Goal: Find specific page/section: Find specific page/section

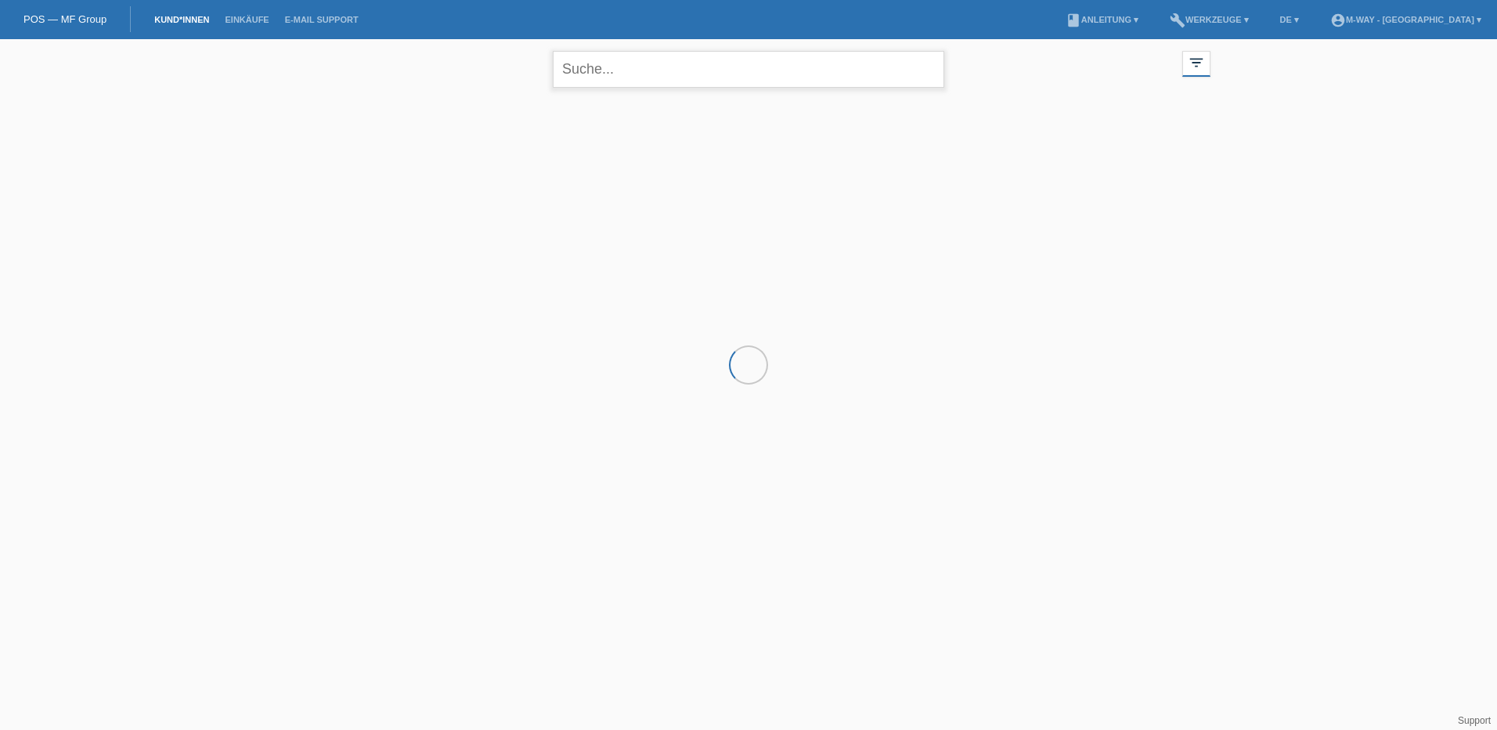
click at [695, 56] on input "text" at bounding box center [748, 69] width 391 height 37
paste input "C158362"
type input "C"
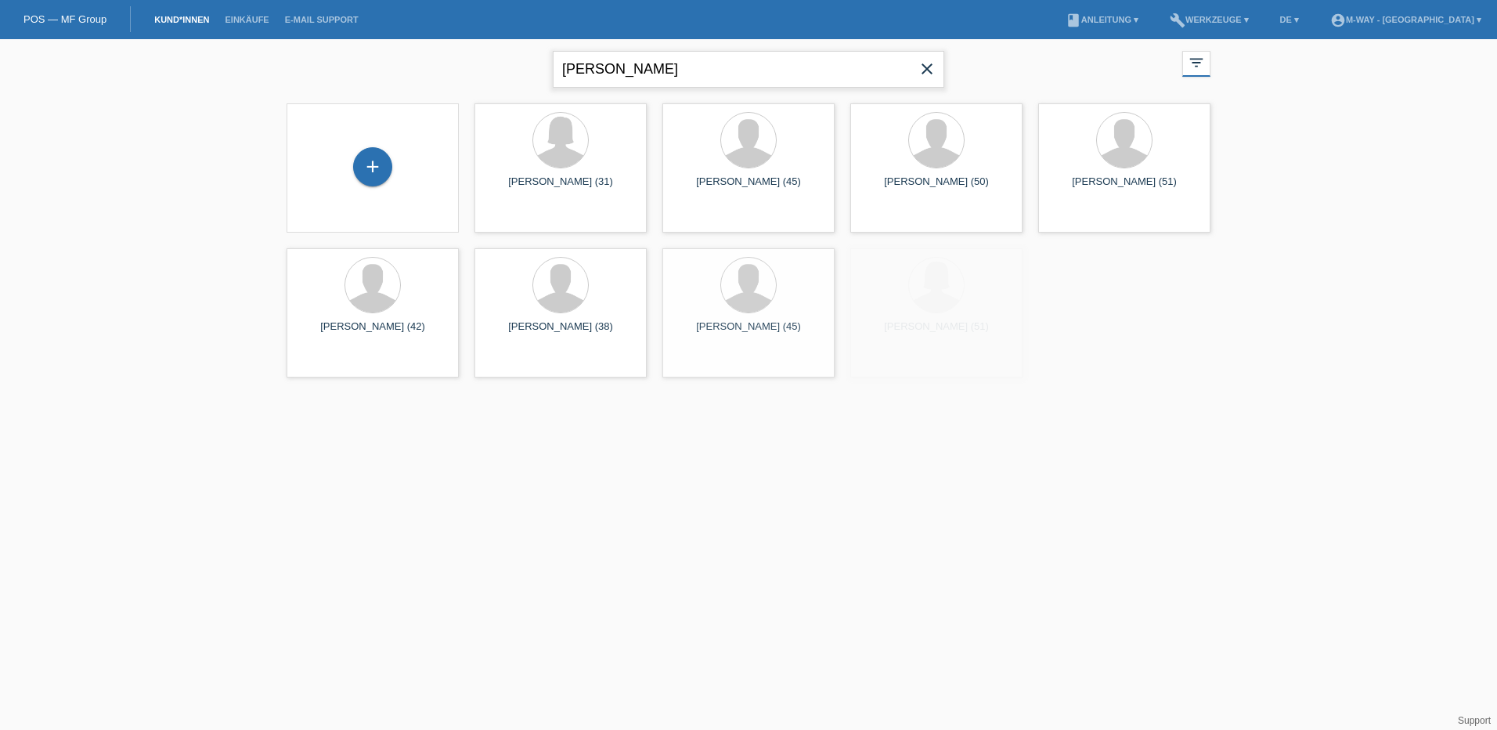
click at [651, 70] on input "Bossert" at bounding box center [748, 69] width 391 height 37
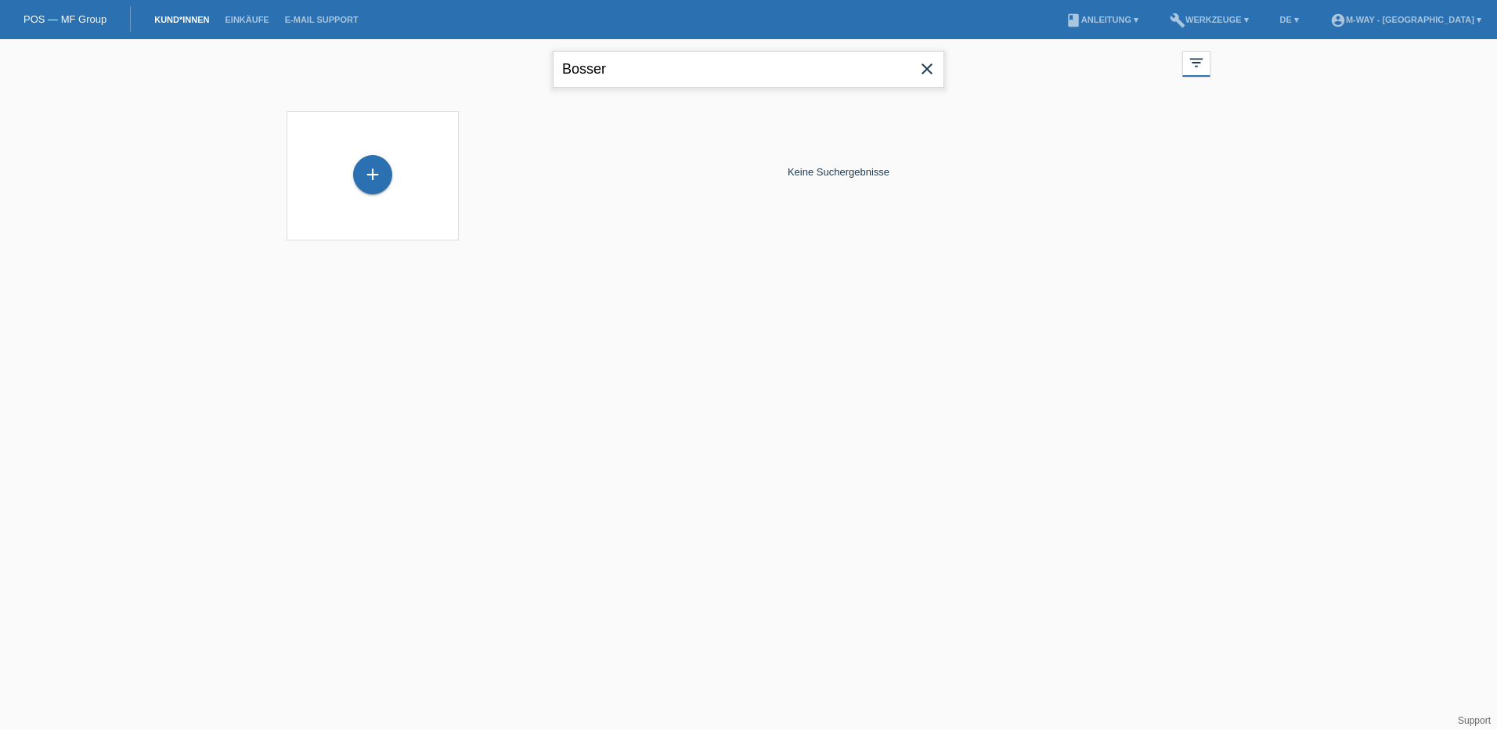
type input "Bosser"
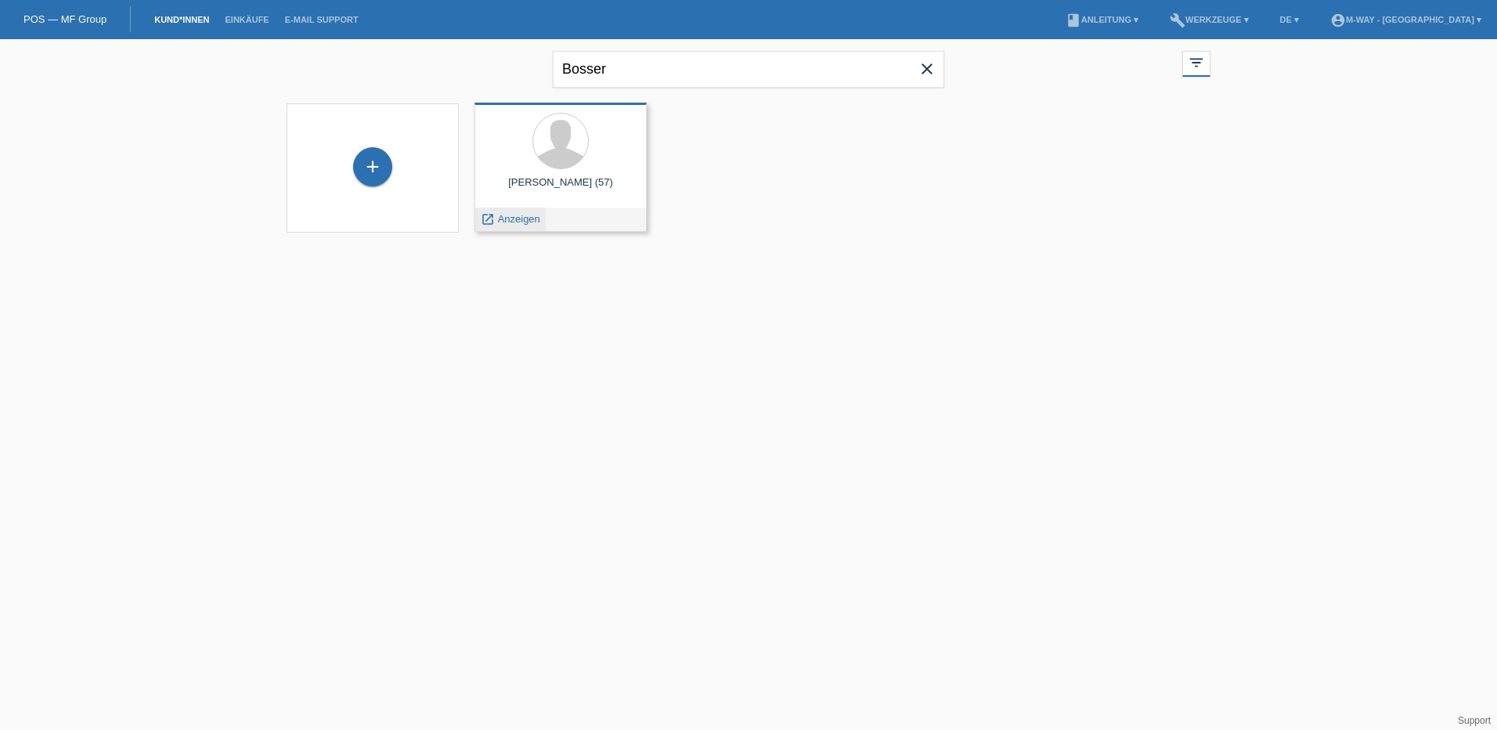
click at [530, 212] on div "launch Anzeigen" at bounding box center [510, 218] width 70 height 23
click at [527, 223] on span "Anzeigen" at bounding box center [519, 219] width 42 height 12
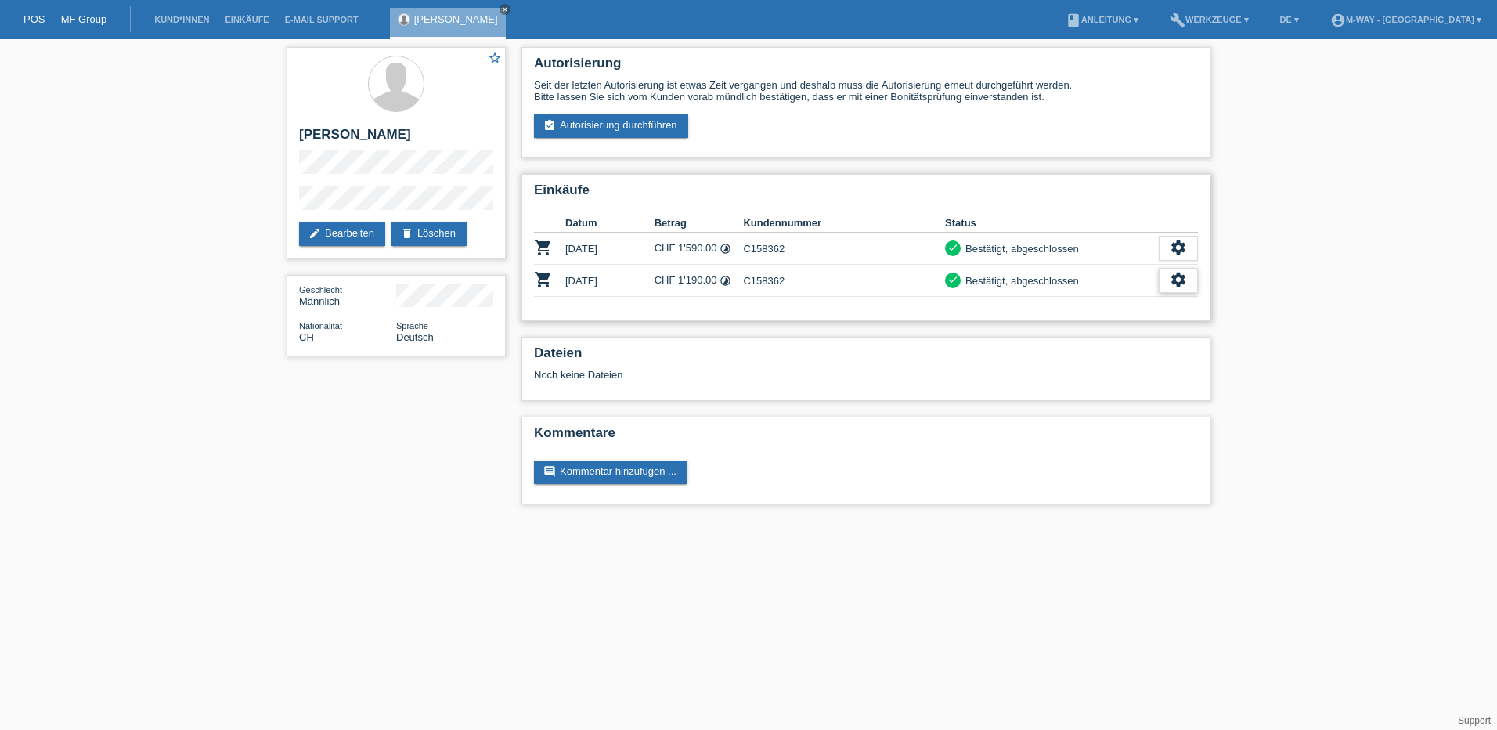
click at [1191, 279] on div "settings" at bounding box center [1178, 280] width 39 height 25
click at [1101, 301] on span "Anzeigen" at bounding box center [1088, 304] width 47 height 19
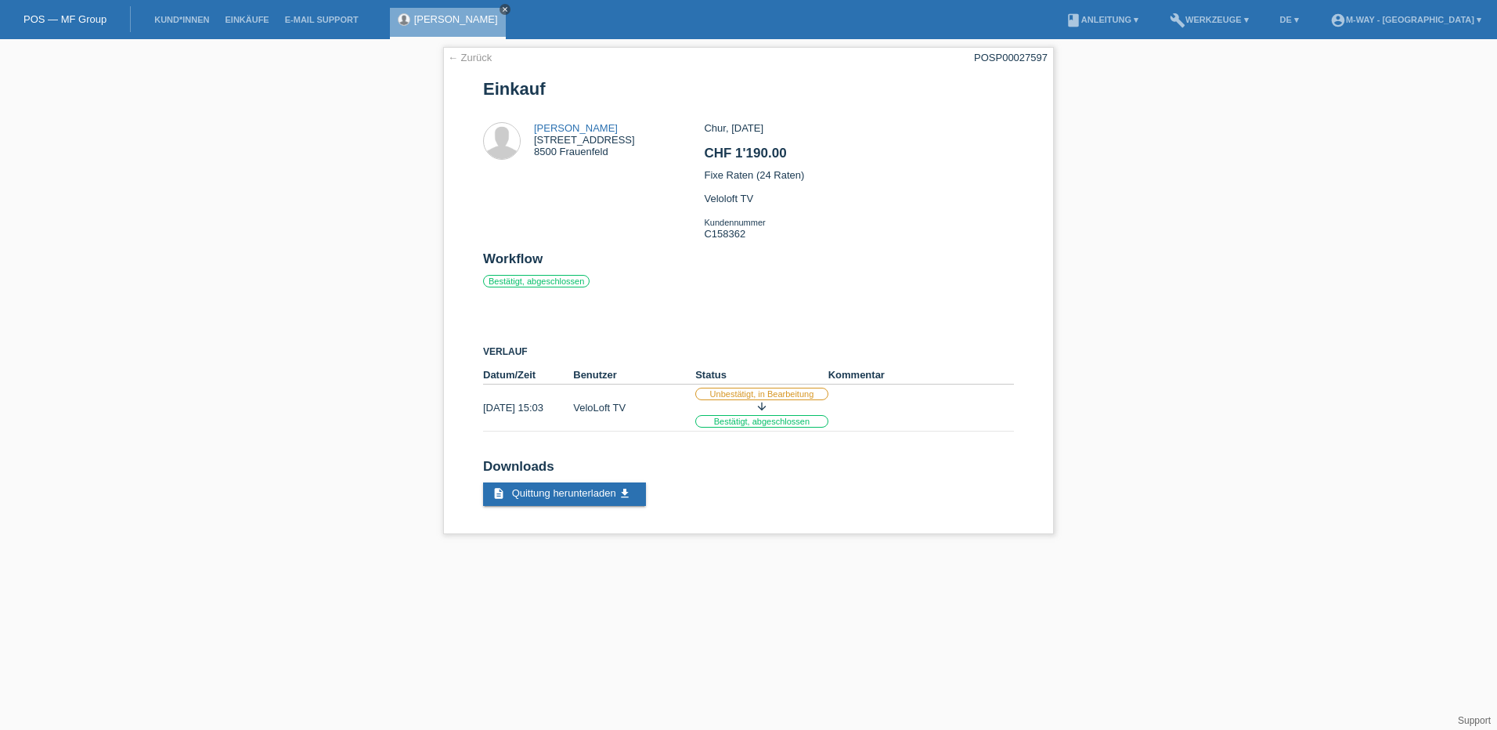
click at [501, 5] on icon "close" at bounding box center [505, 9] width 8 height 8
